Goal: Navigation & Orientation: Find specific page/section

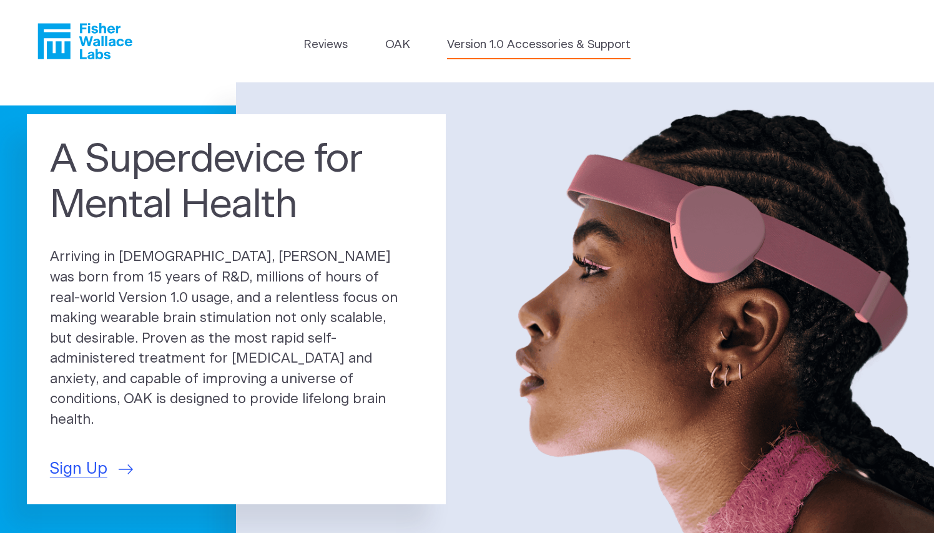
click at [507, 44] on link "Version 1.0 Accessories & Support" at bounding box center [539, 44] width 184 height 17
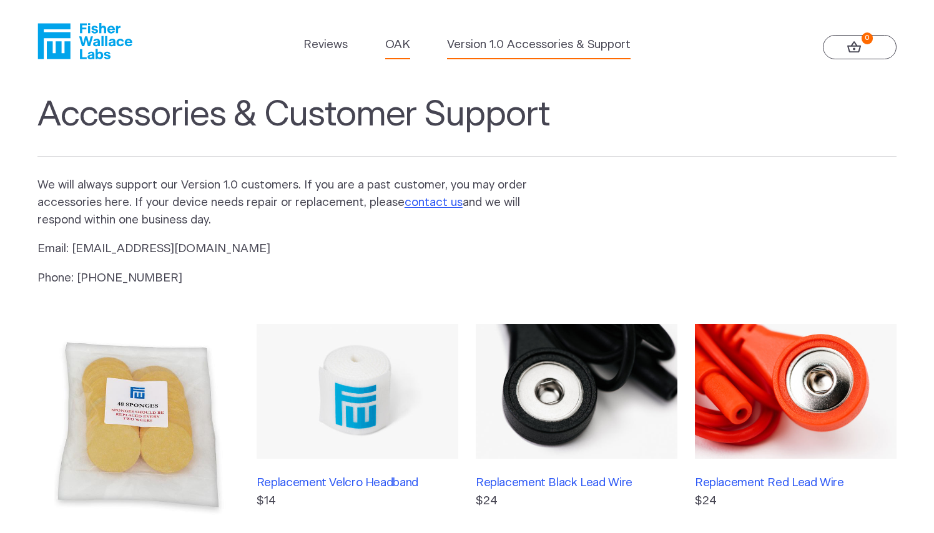
click at [400, 42] on link "OAK" at bounding box center [397, 44] width 25 height 17
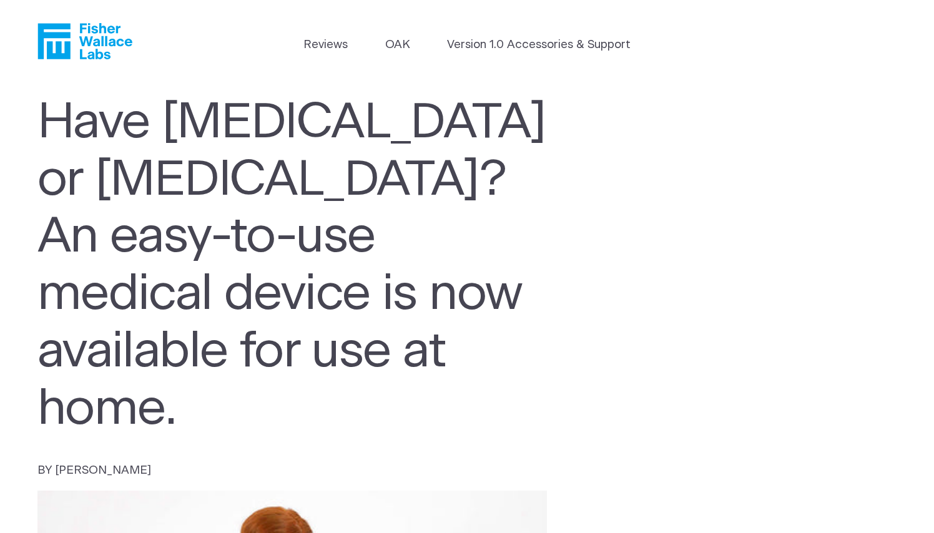
click at [94, 39] on icon "Fisher Wallace" at bounding box center [84, 41] width 95 height 36
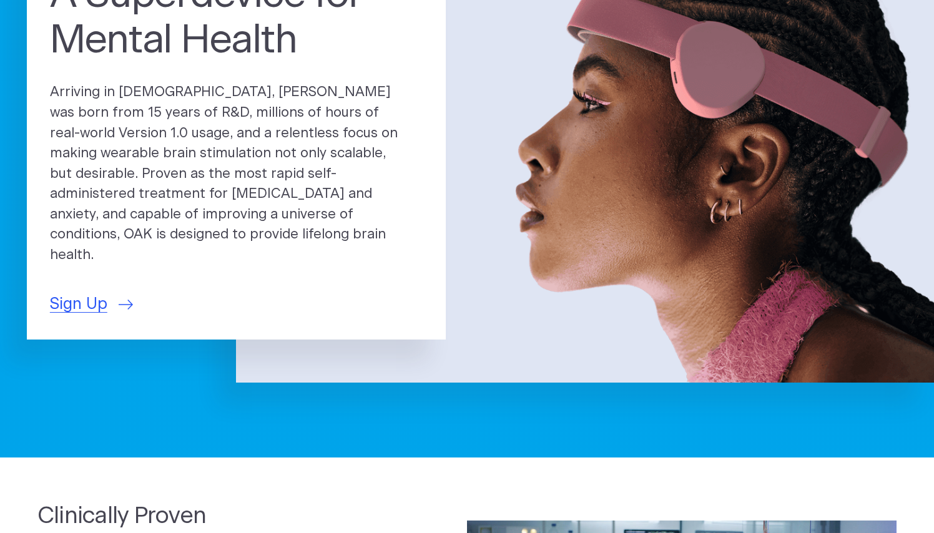
scroll to position [166, 0]
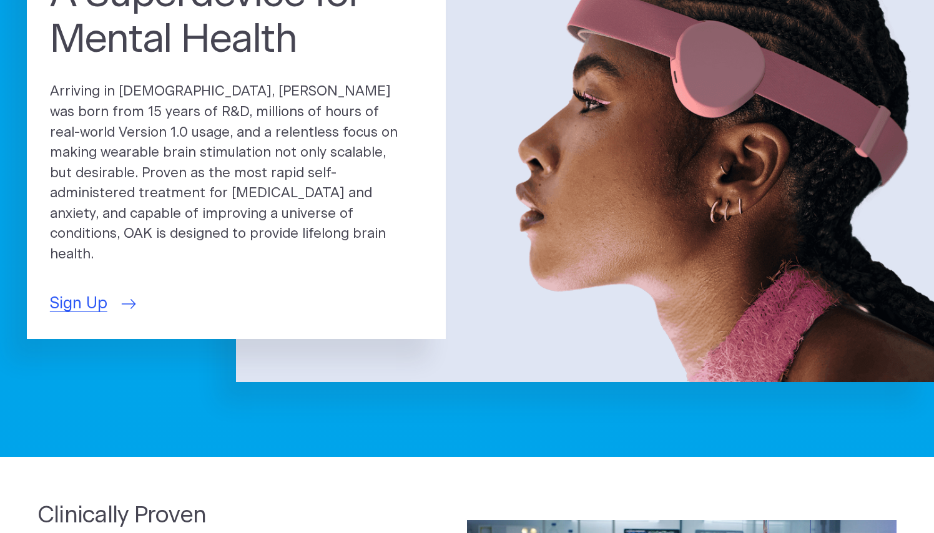
click at [92, 292] on span "Sign Up" at bounding box center [78, 304] width 57 height 24
